Goal: Task Accomplishment & Management: Complete application form

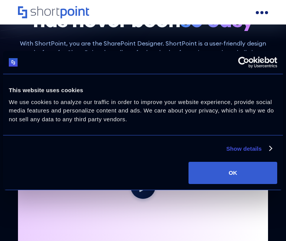
scroll to position [88, 0]
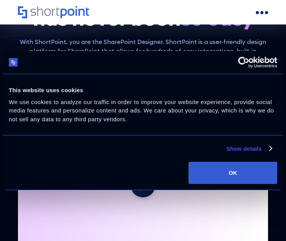
click at [223, 178] on button "OK" at bounding box center [233, 173] width 89 height 22
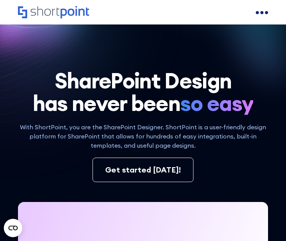
scroll to position [16, 0]
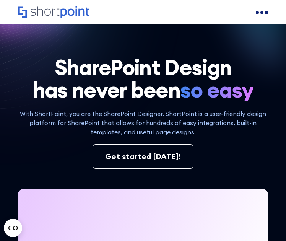
click at [144, 156] on div "Get started [DATE]!" at bounding box center [143, 156] width 76 height 11
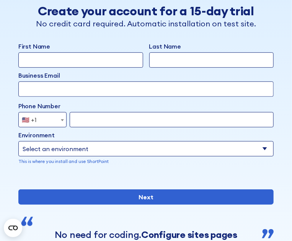
scroll to position [81, 0]
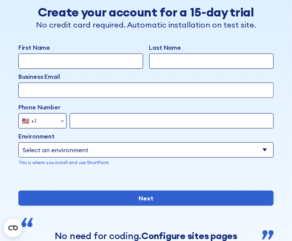
click at [88, 59] on input "First Name" at bounding box center [80, 61] width 125 height 15
type input "Catherine Sanchez"
